Goal: Find specific page/section: Find specific page/section

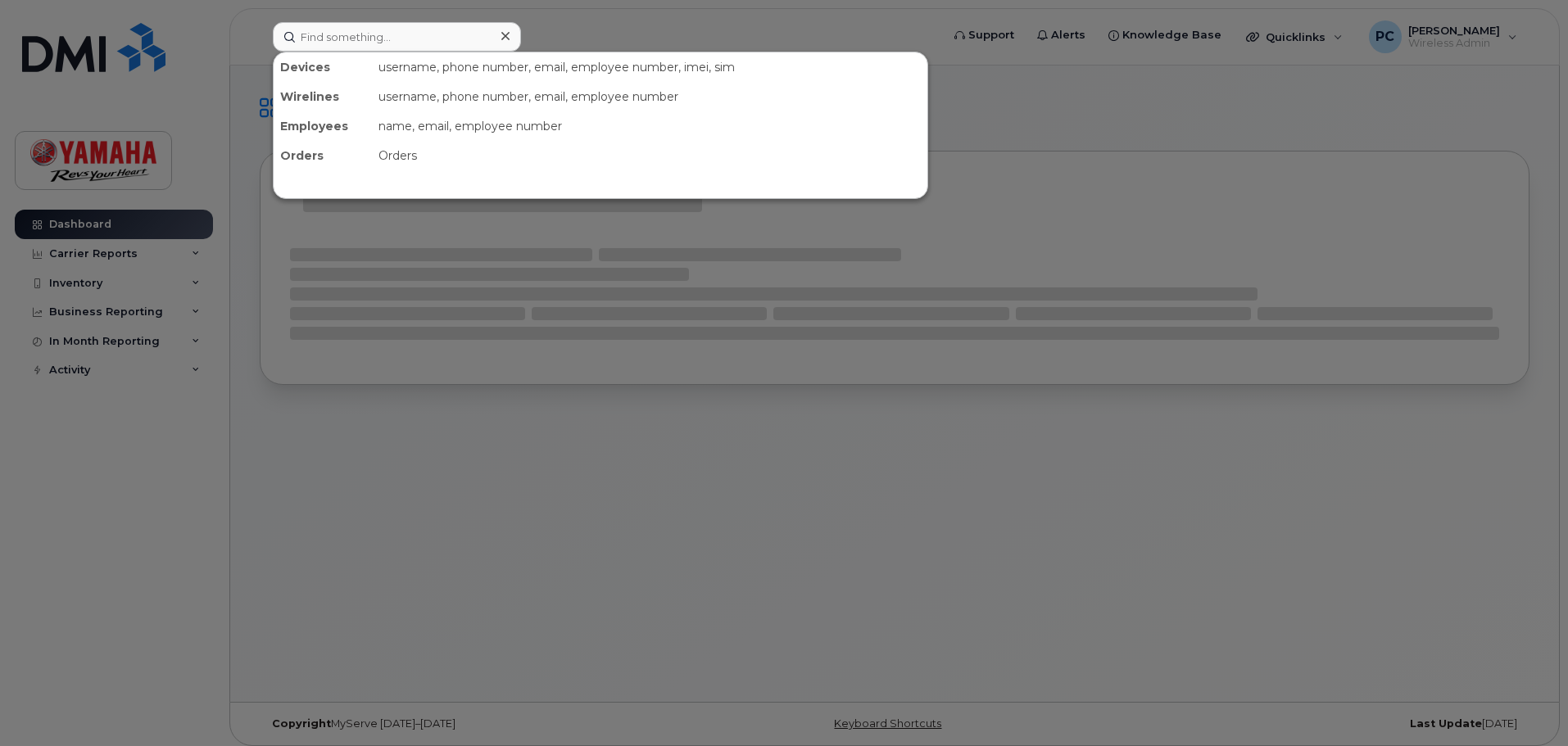
click at [377, 42] on input at bounding box center [397, 37] width 248 height 30
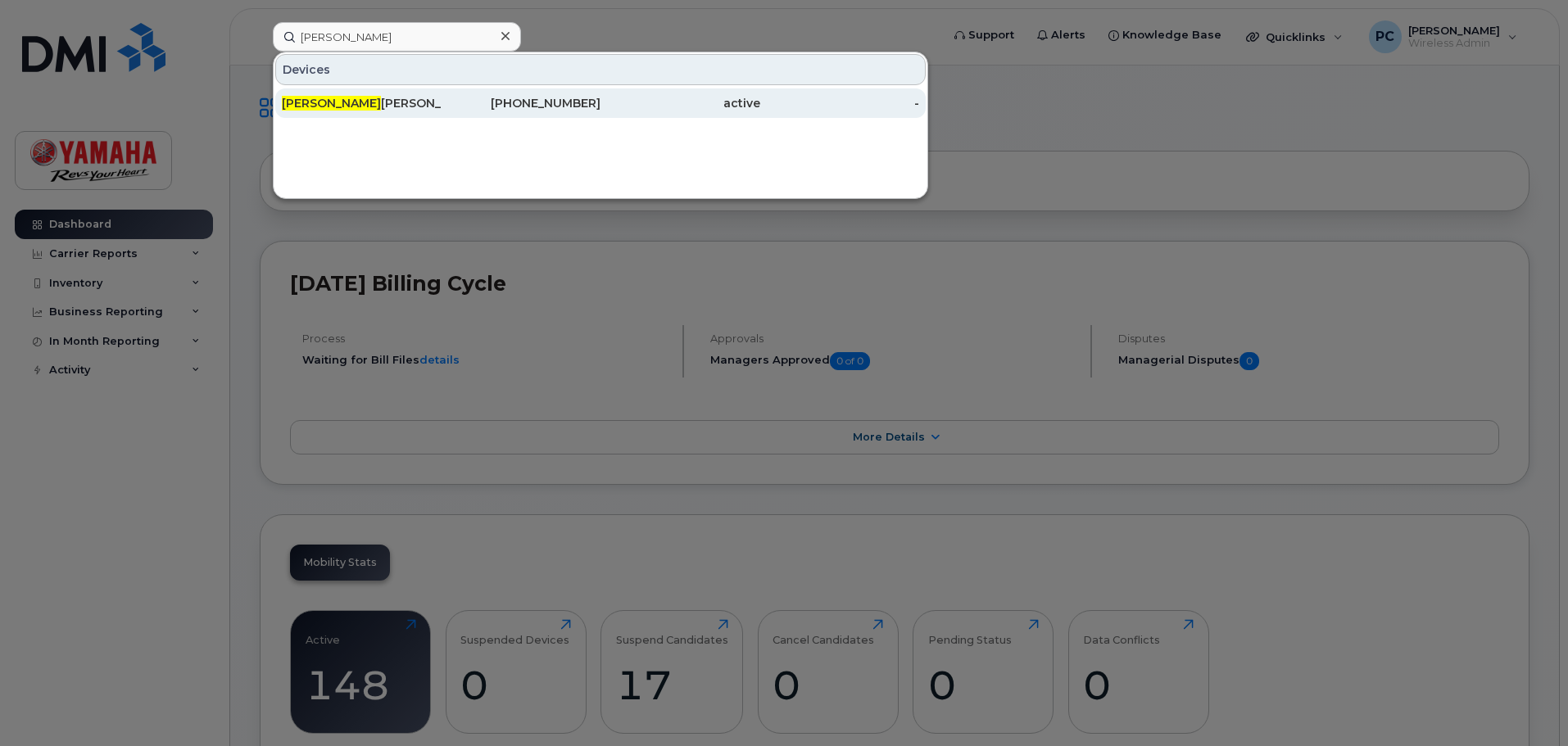
type input "james"
click at [401, 101] on div "James Matthews" at bounding box center [362, 103] width 159 height 16
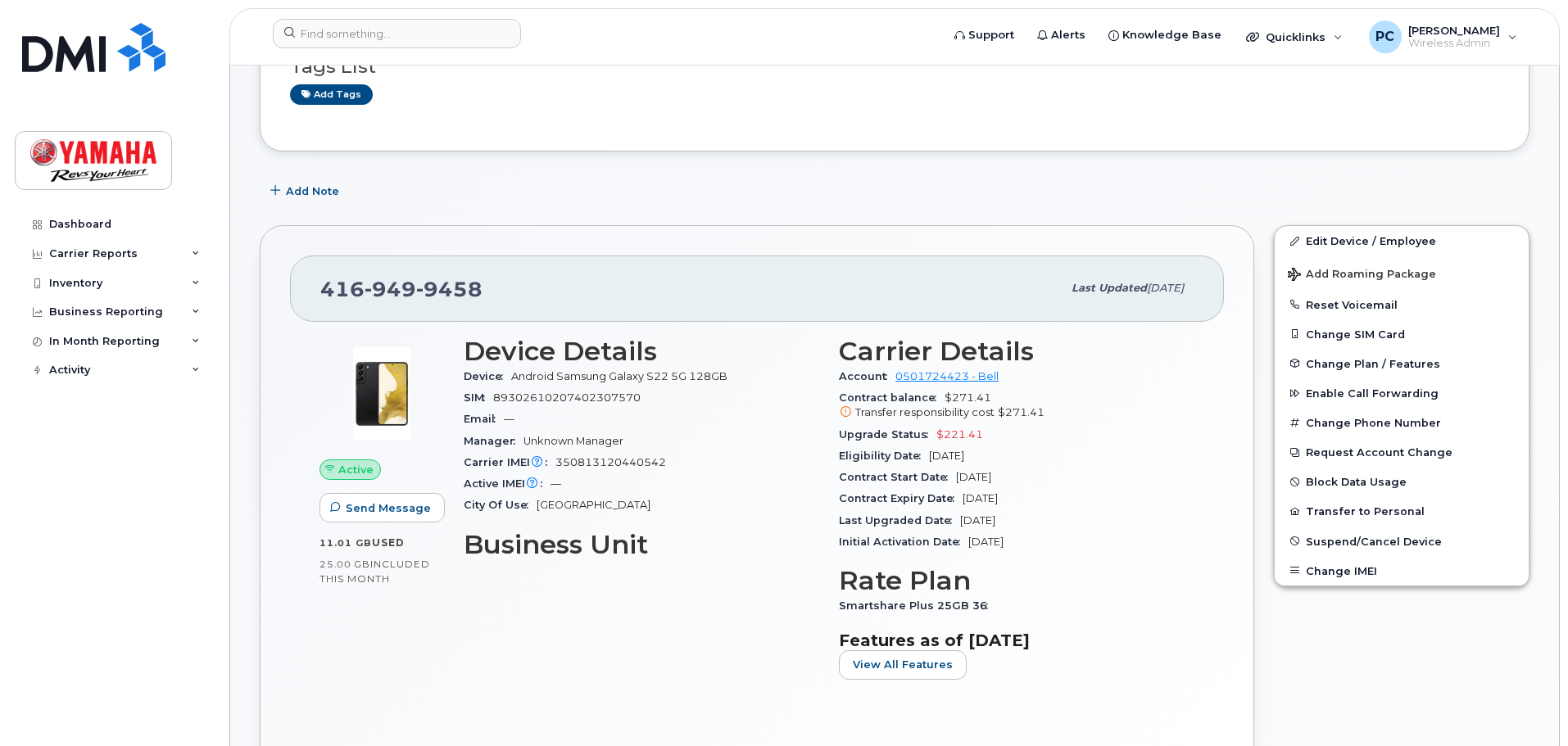
scroll to position [164, 0]
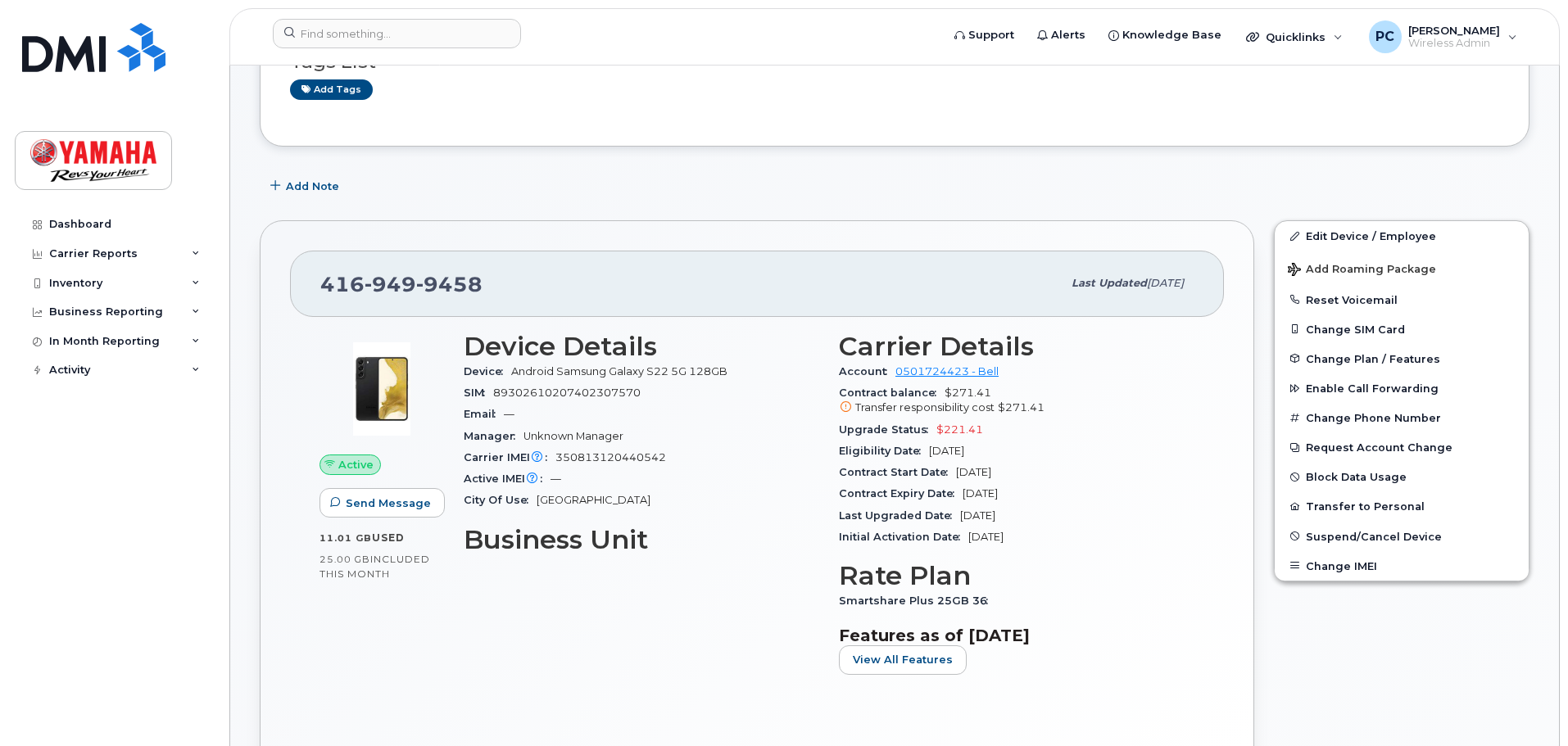
click at [835, 137] on div "Tags List Add tags" at bounding box center [895, 68] width 1270 height 158
